Goal: Information Seeking & Learning: Learn about a topic

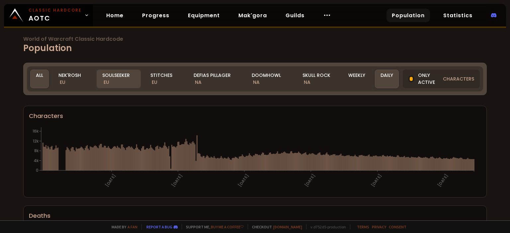
click at [117, 76] on div "Soulseeker EU" at bounding box center [119, 79] width 44 height 19
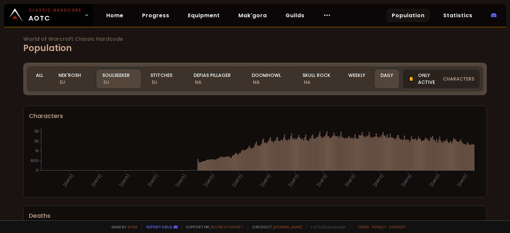
click at [445, 78] on span "characters" at bounding box center [458, 79] width 31 height 7
click at [408, 78] on div at bounding box center [411, 79] width 6 height 7
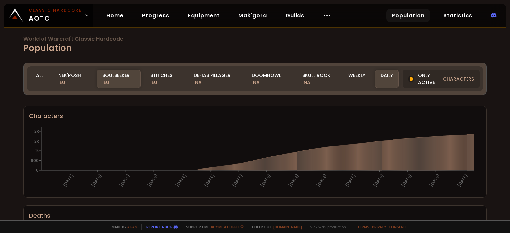
click at [502, 108] on div "World of Warcraft Classic Hardcode Population Realm Soulseeker All Nek'Rosh EU …" at bounding box center [255, 110] width 510 height 221
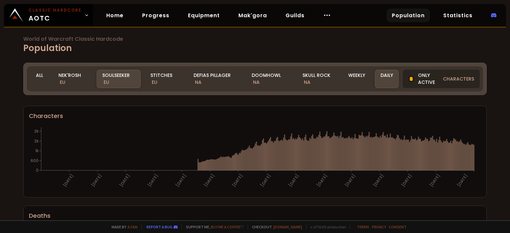
click at [443, 76] on span "characters" at bounding box center [458, 79] width 31 height 7
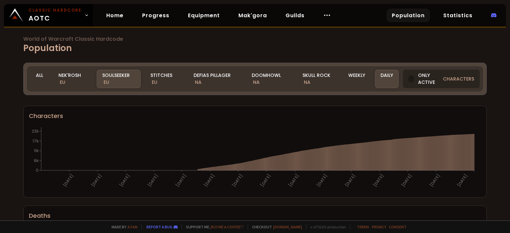
click at [408, 81] on div at bounding box center [411, 79] width 6 height 7
